Goal: Information Seeking & Learning: Learn about a topic

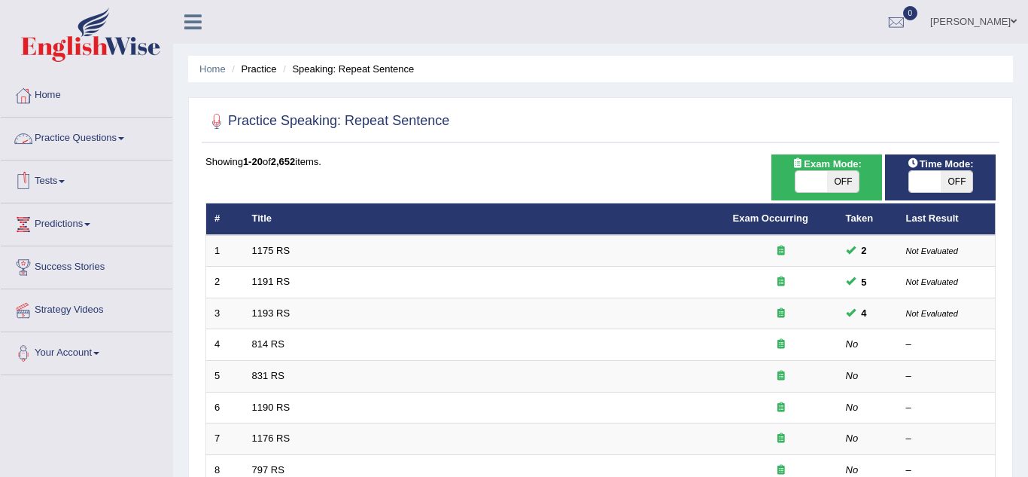
click at [133, 142] on link "Practice Questions" at bounding box center [87, 136] width 172 height 38
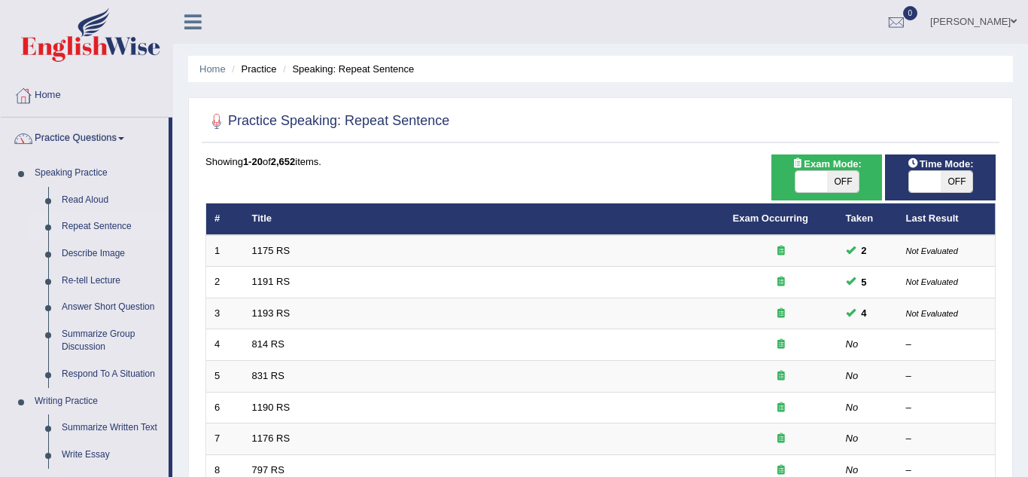
click at [181, 193] on div "Home Practice Speaking: Repeat Sentence Practice Speaking: Repeat Sentence Time…" at bounding box center [600, 479] width 855 height 959
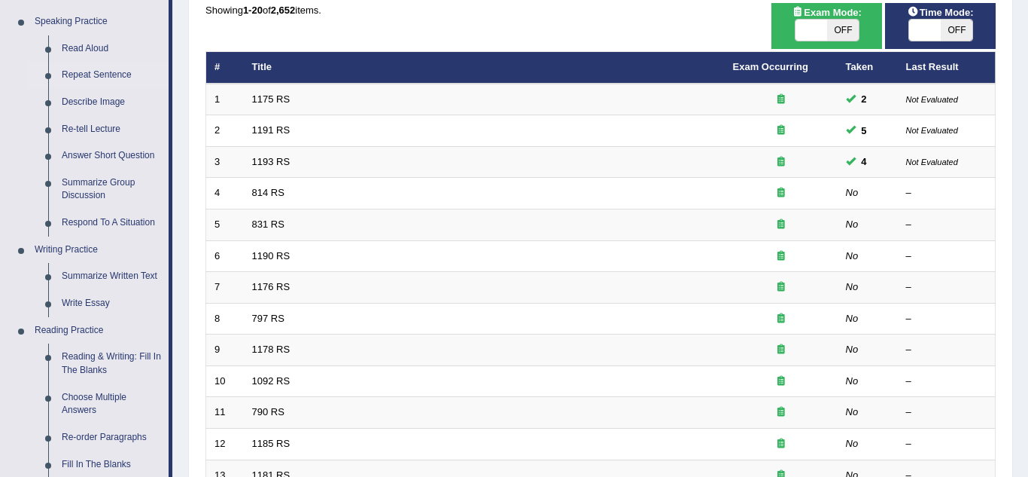
scroll to position [149, 0]
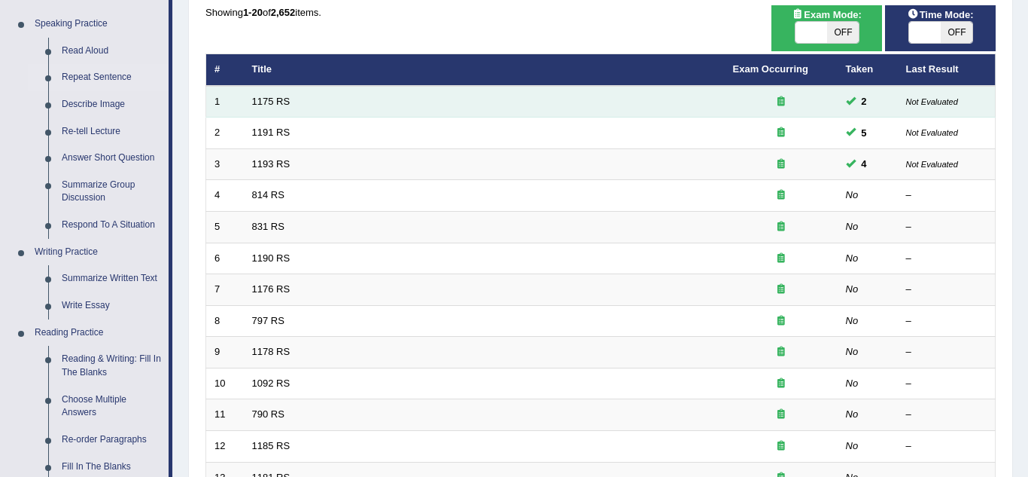
click at [252, 107] on td "1175 RS" at bounding box center [484, 102] width 481 height 32
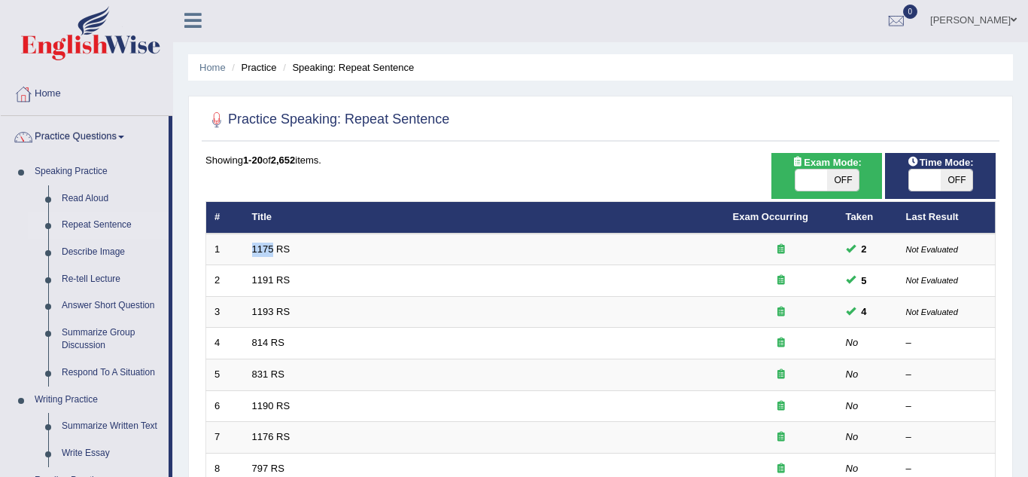
scroll to position [0, 0]
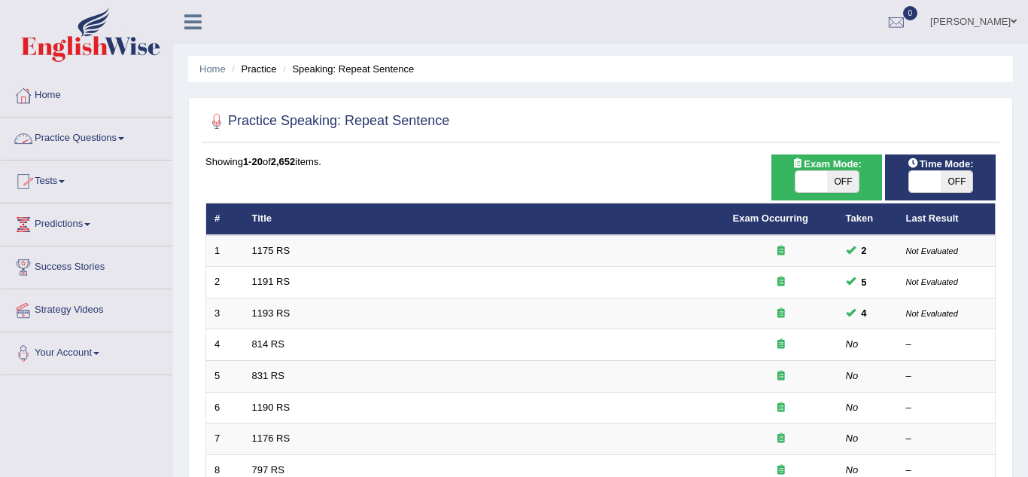
click at [127, 144] on link "Practice Questions" at bounding box center [87, 136] width 172 height 38
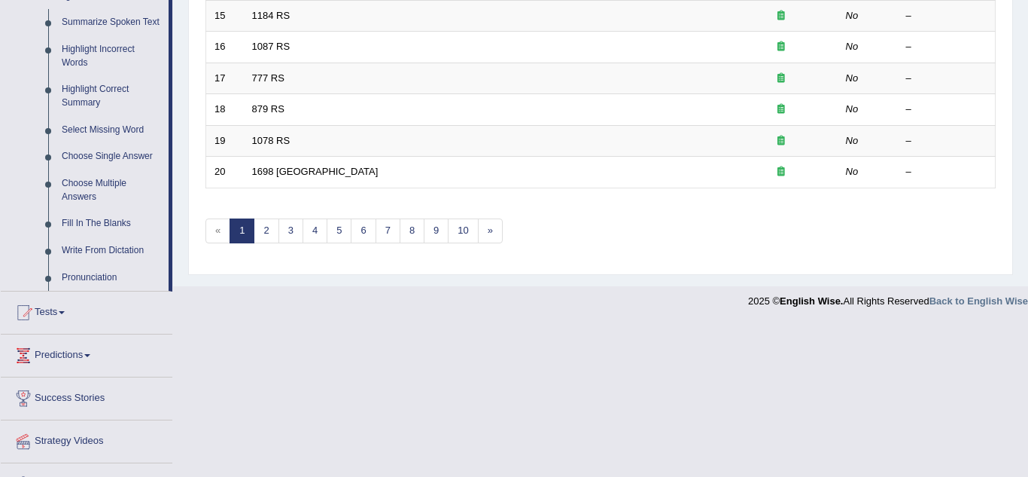
scroll to position [703, 0]
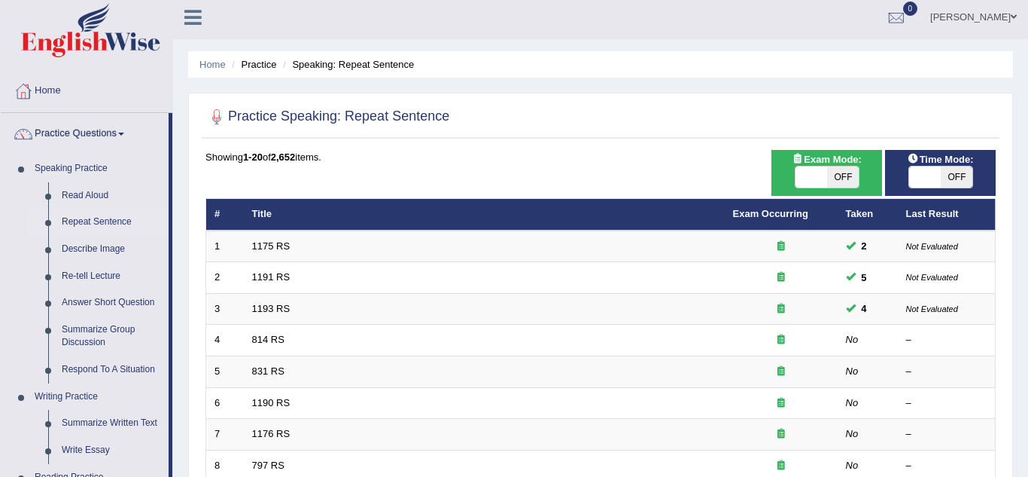
scroll to position [0, 0]
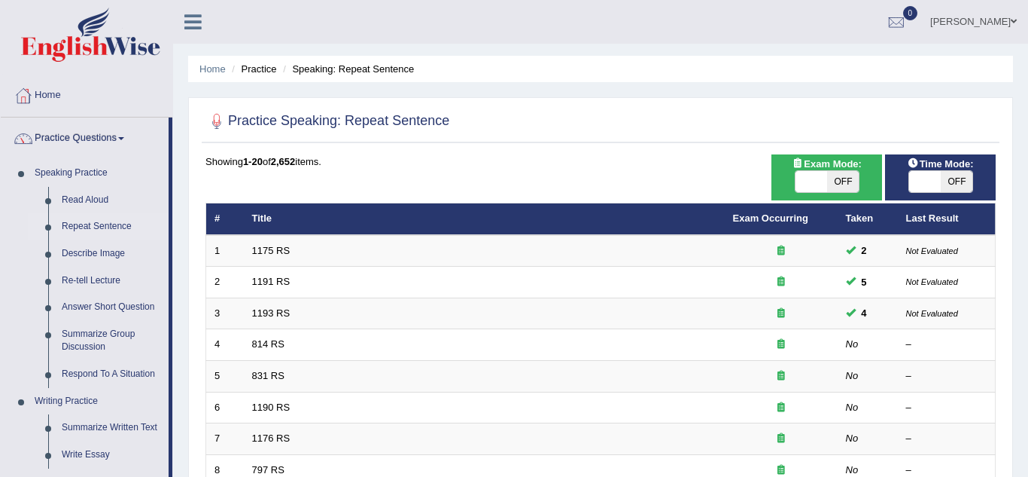
click at [183, 220] on div "Home Practice Speaking: Repeat Sentence Practice Speaking: Repeat Sentence Time…" at bounding box center [600, 479] width 855 height 959
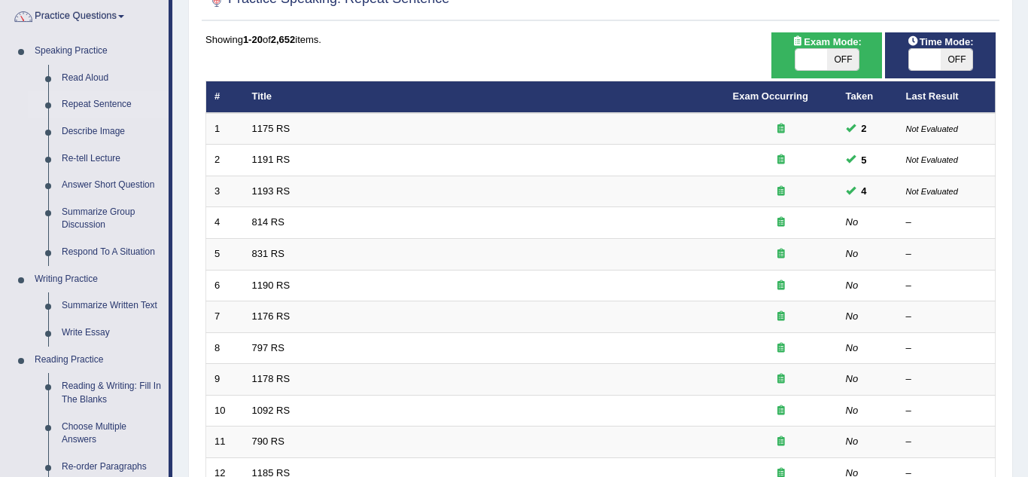
scroll to position [120, 0]
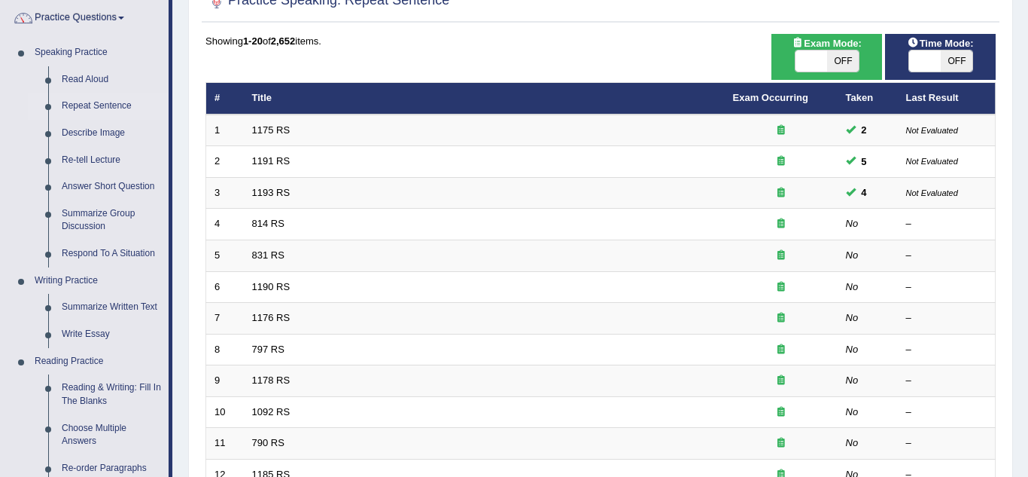
click at [190, 135] on div "Practice Speaking: Repeat Sentence Time Mode: ON OFF Exam Mode: ON OFF Showing …" at bounding box center [600, 402] width 825 height 851
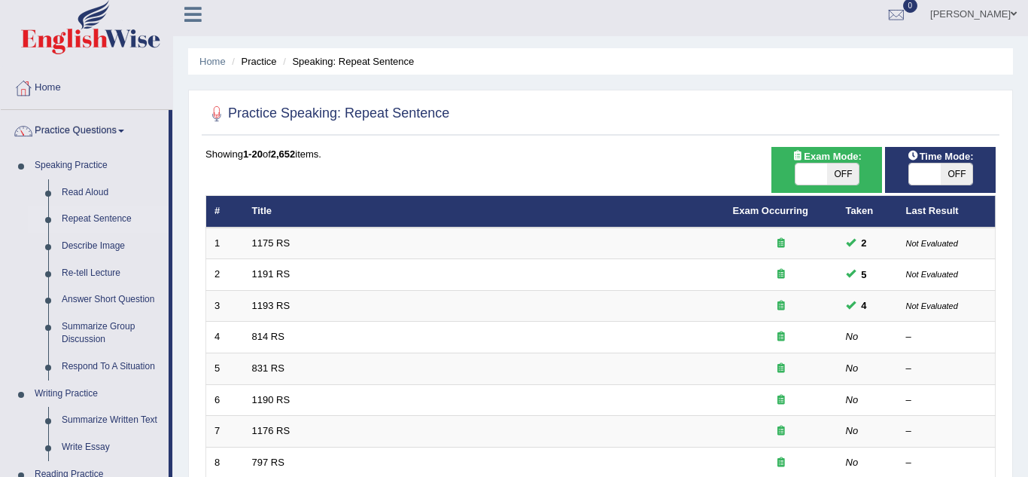
scroll to position [0, 0]
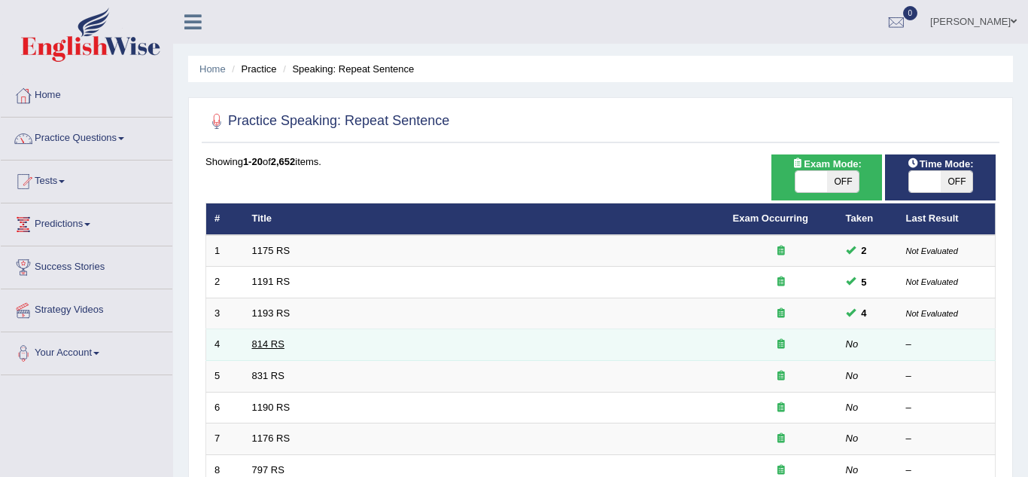
click at [267, 343] on link "814 RS" at bounding box center [268, 343] width 32 height 11
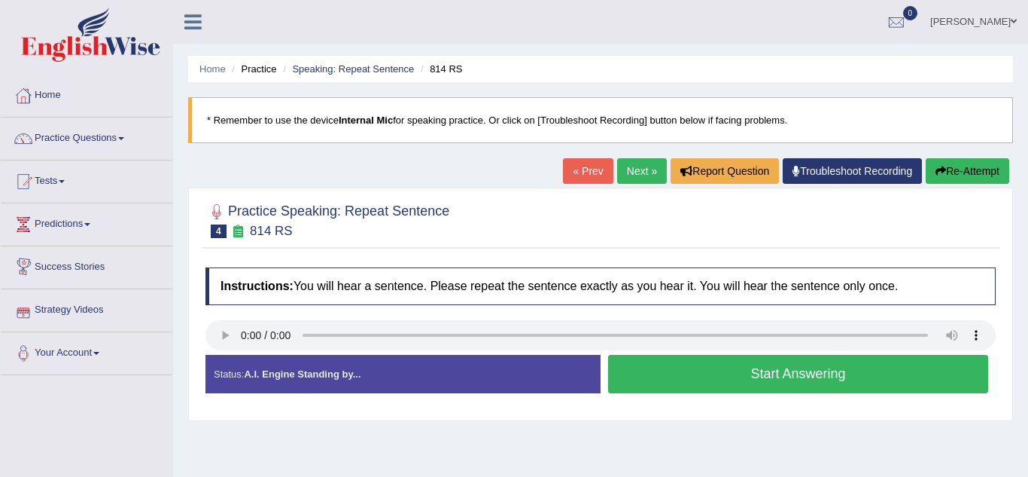
click at [178, 234] on div "Home Practice Speaking: Repeat Sentence 814 RS * Remember to use the device Int…" at bounding box center [600, 376] width 855 height 753
click at [177, 240] on div "Home Practice Speaking: Repeat Sentence 814 RS * Remember to use the device Int…" at bounding box center [600, 376] width 855 height 753
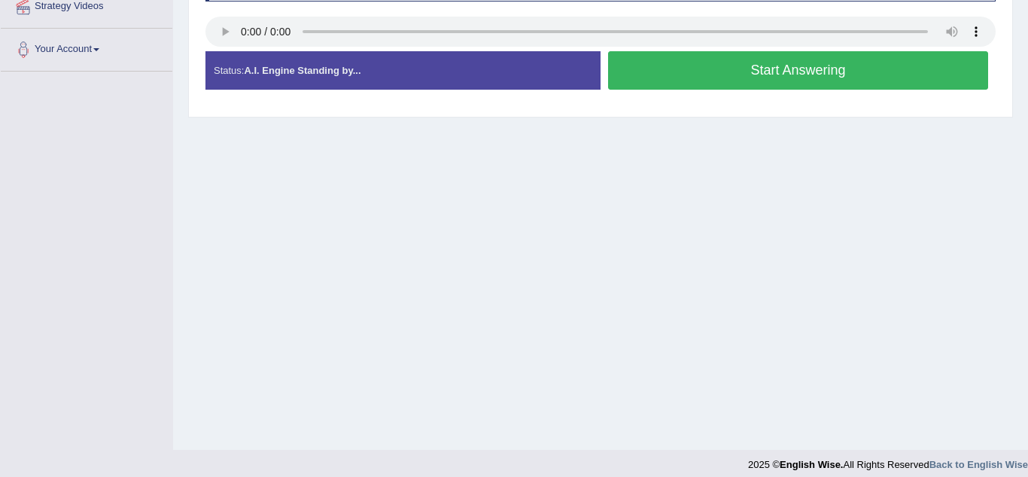
scroll to position [314, 0]
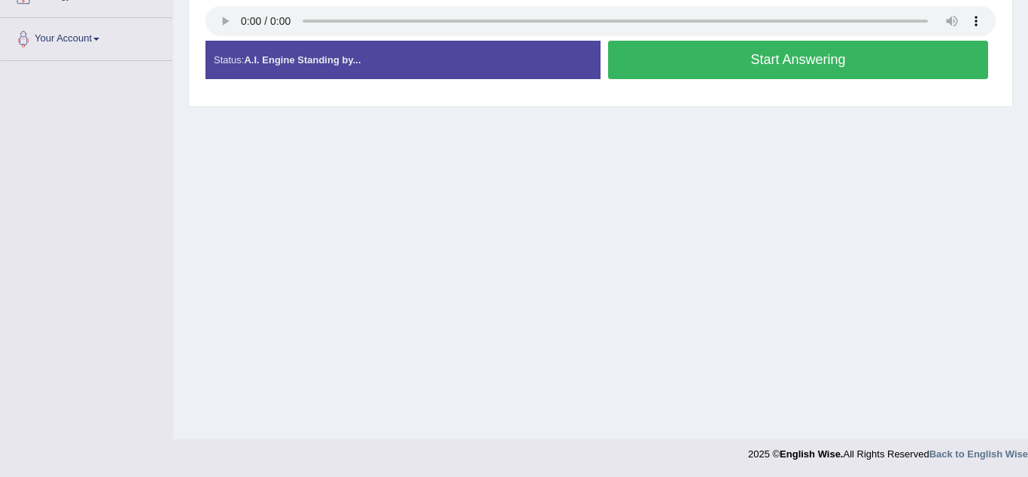
click at [180, 74] on div "Home Practice Speaking: Repeat Sentence 814 RS * Remember to use the device Int…" at bounding box center [600, 62] width 855 height 753
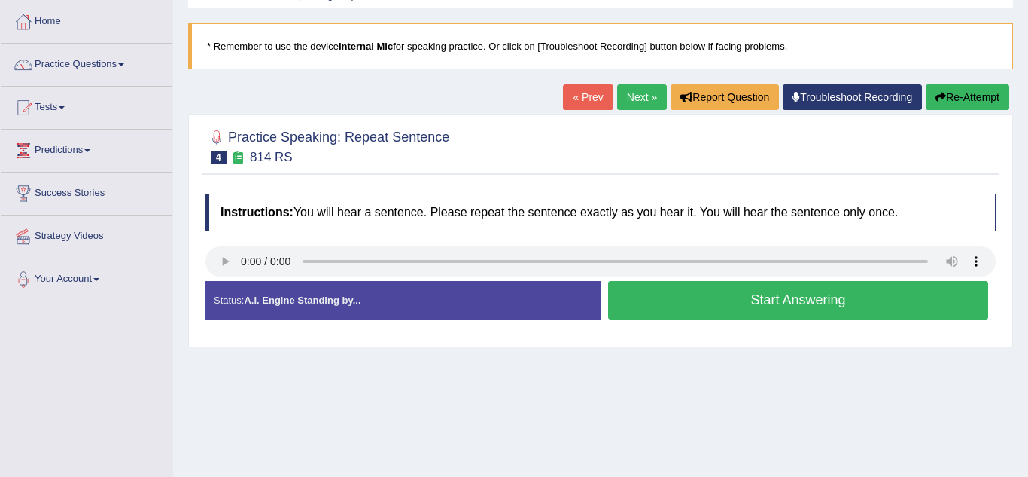
scroll to position [73, 0]
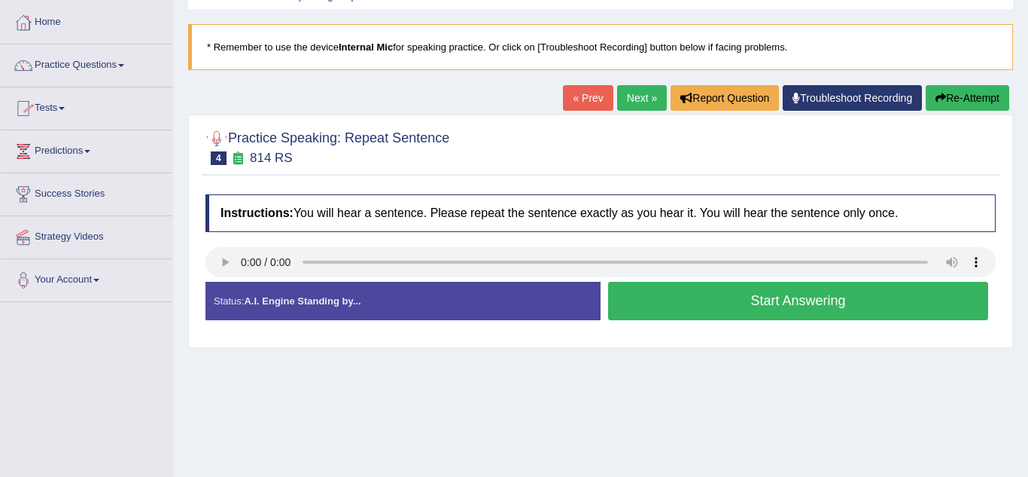
click at [181, 153] on div "Home Practice Speaking: Repeat Sentence 814 RS * Remember to use the device Int…" at bounding box center [600, 303] width 855 height 753
